Goal: Task Accomplishment & Management: Complete application form

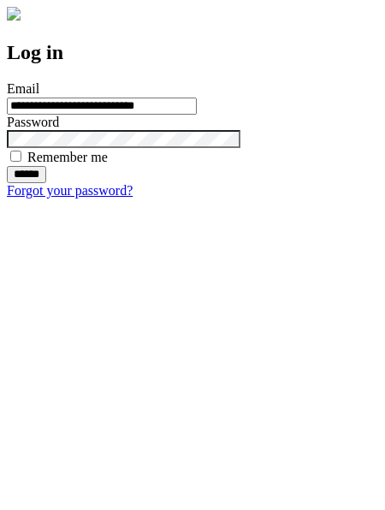
type input "**********"
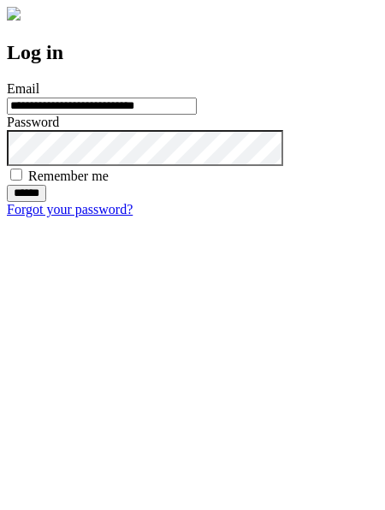
click at [46, 202] on input "******" at bounding box center [26, 193] width 39 height 17
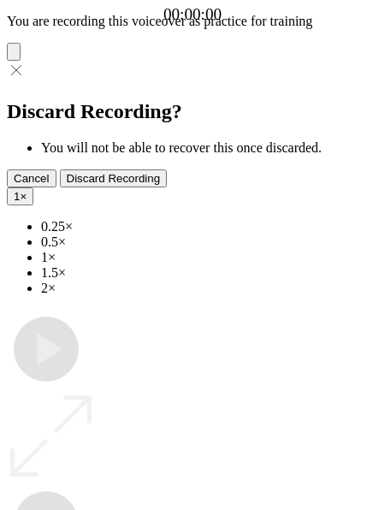
type input "**********"
